Goal: Transaction & Acquisition: Subscribe to service/newsletter

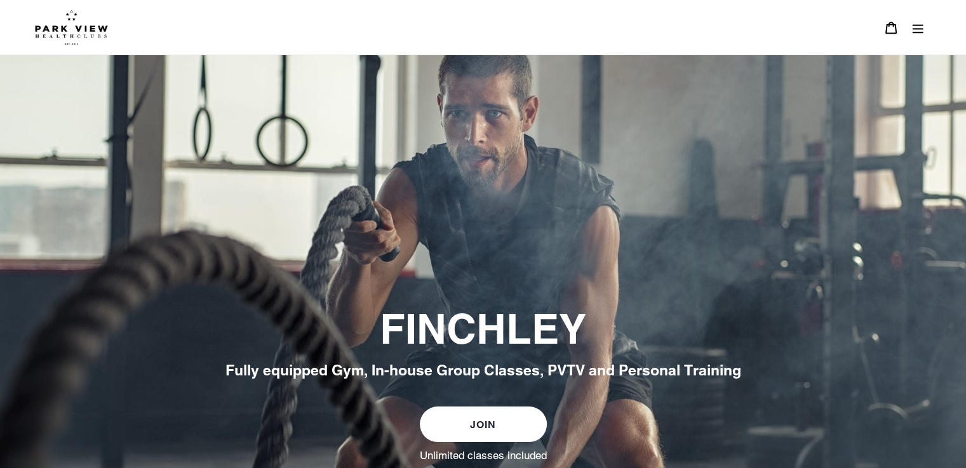
click at [919, 18] on button "Menu" at bounding box center [917, 27] width 27 height 27
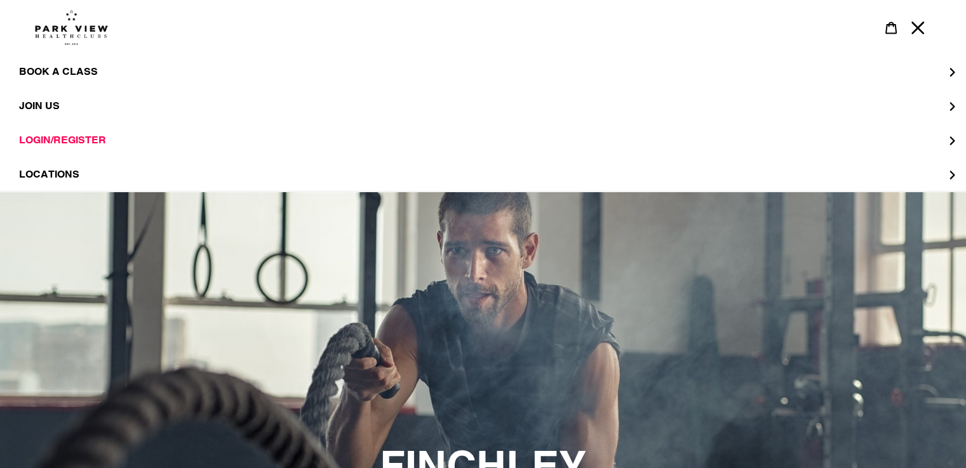
click at [919, 18] on button "Menu" at bounding box center [917, 27] width 27 height 27
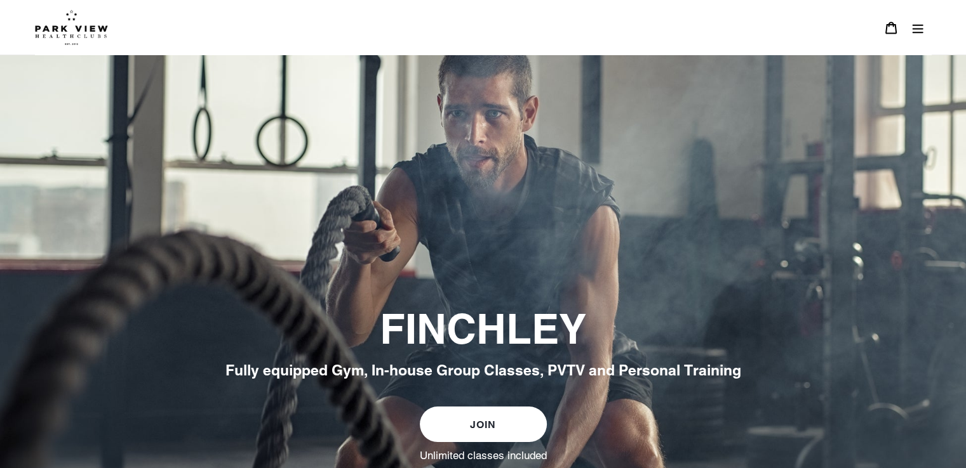
click at [919, 18] on button "Menu" at bounding box center [917, 27] width 27 height 27
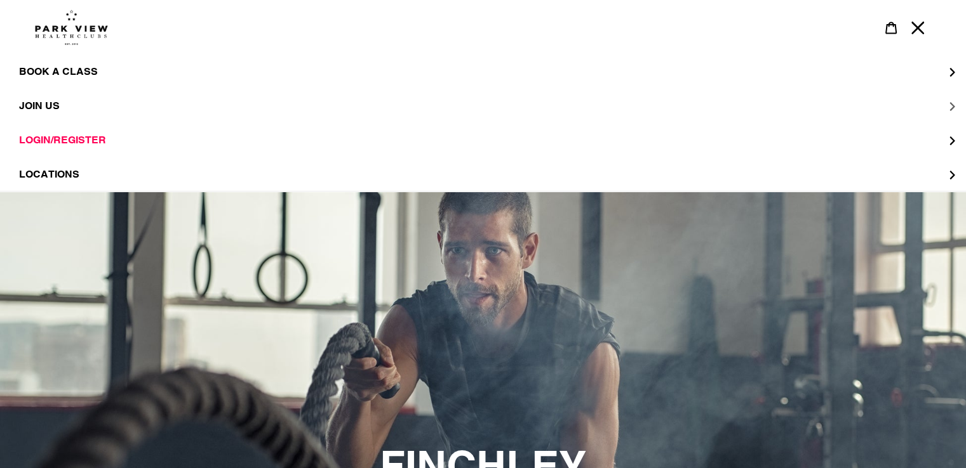
click at [46, 107] on span "JOIN US" at bounding box center [39, 106] width 41 height 13
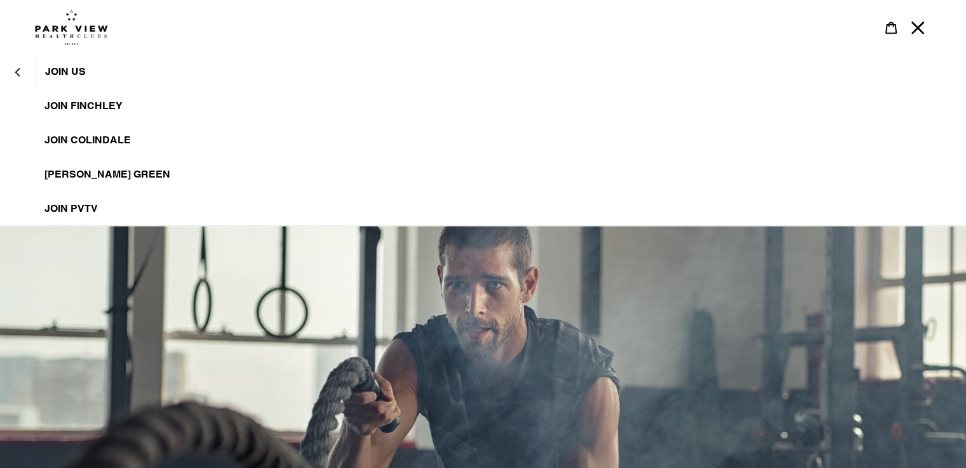
click at [68, 107] on span "JOIN FINCHLEY" at bounding box center [83, 106] width 78 height 13
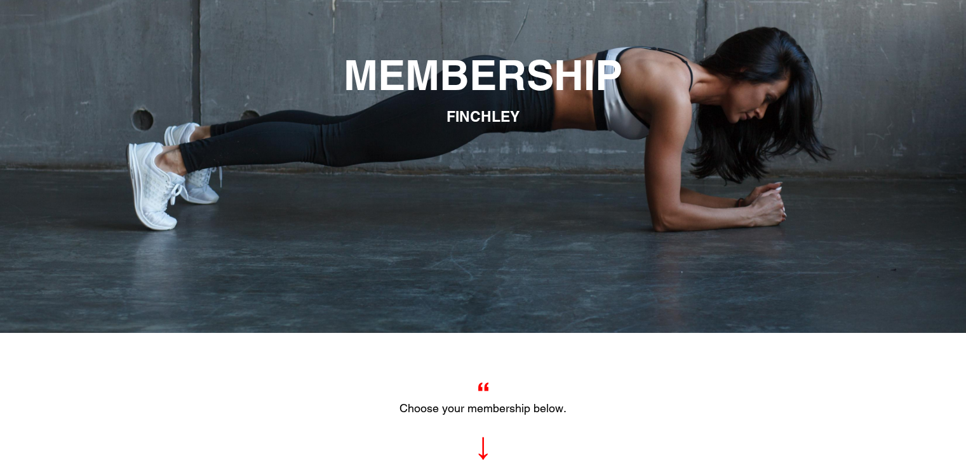
scroll to position [188, 0]
